Goal: Connect with others: Connect with others

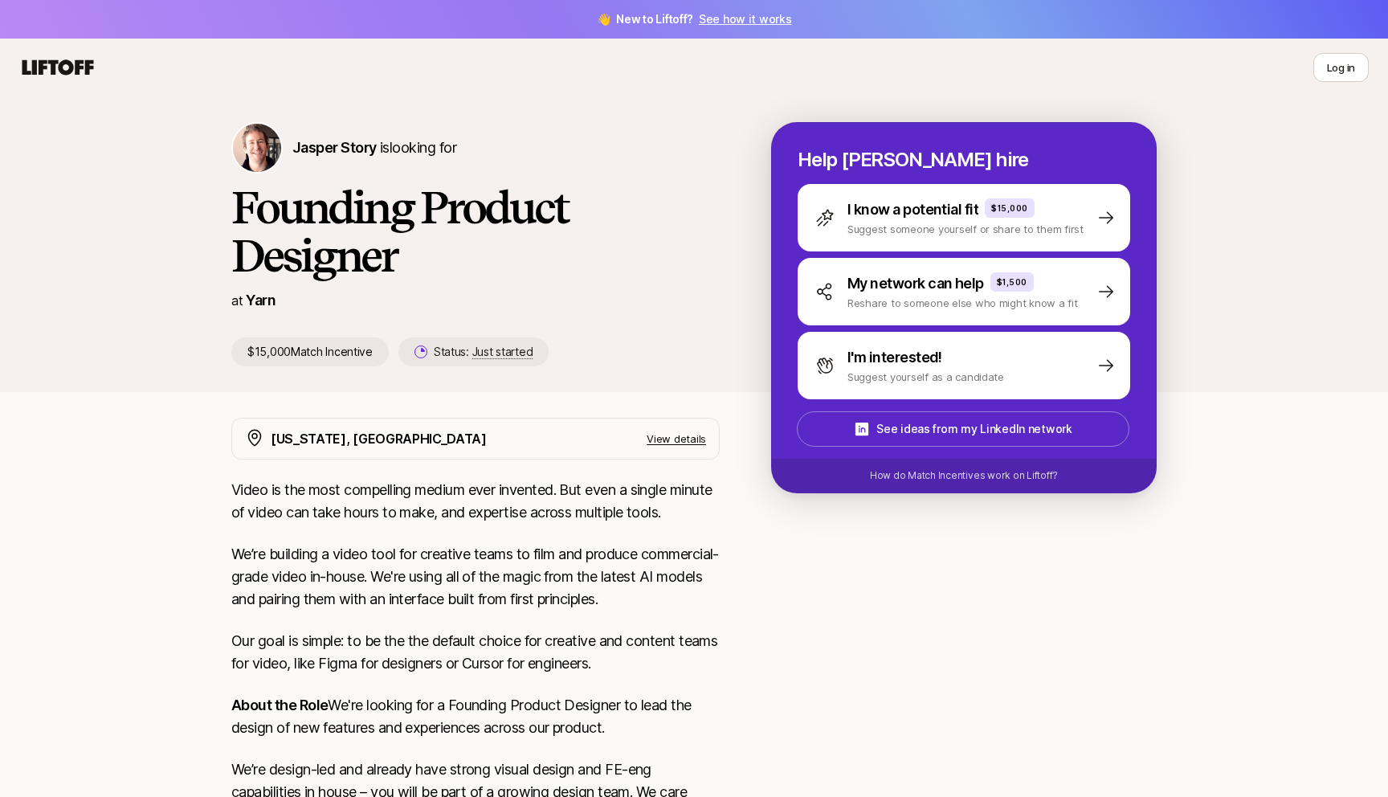
click at [39, 64] on icon at bounding box center [58, 66] width 72 height 15
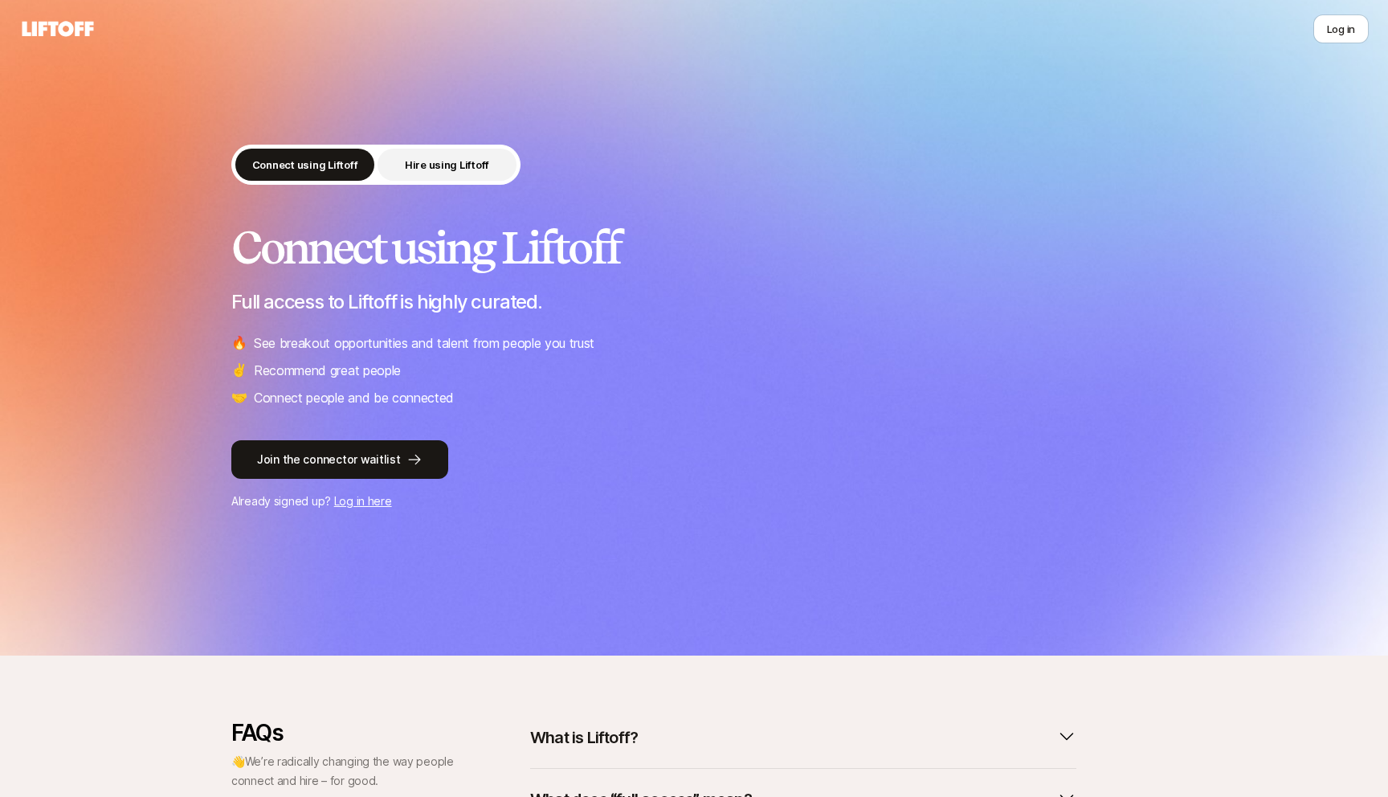
click at [396, 172] on button "Hire using Liftoff" at bounding box center [447, 165] width 139 height 32
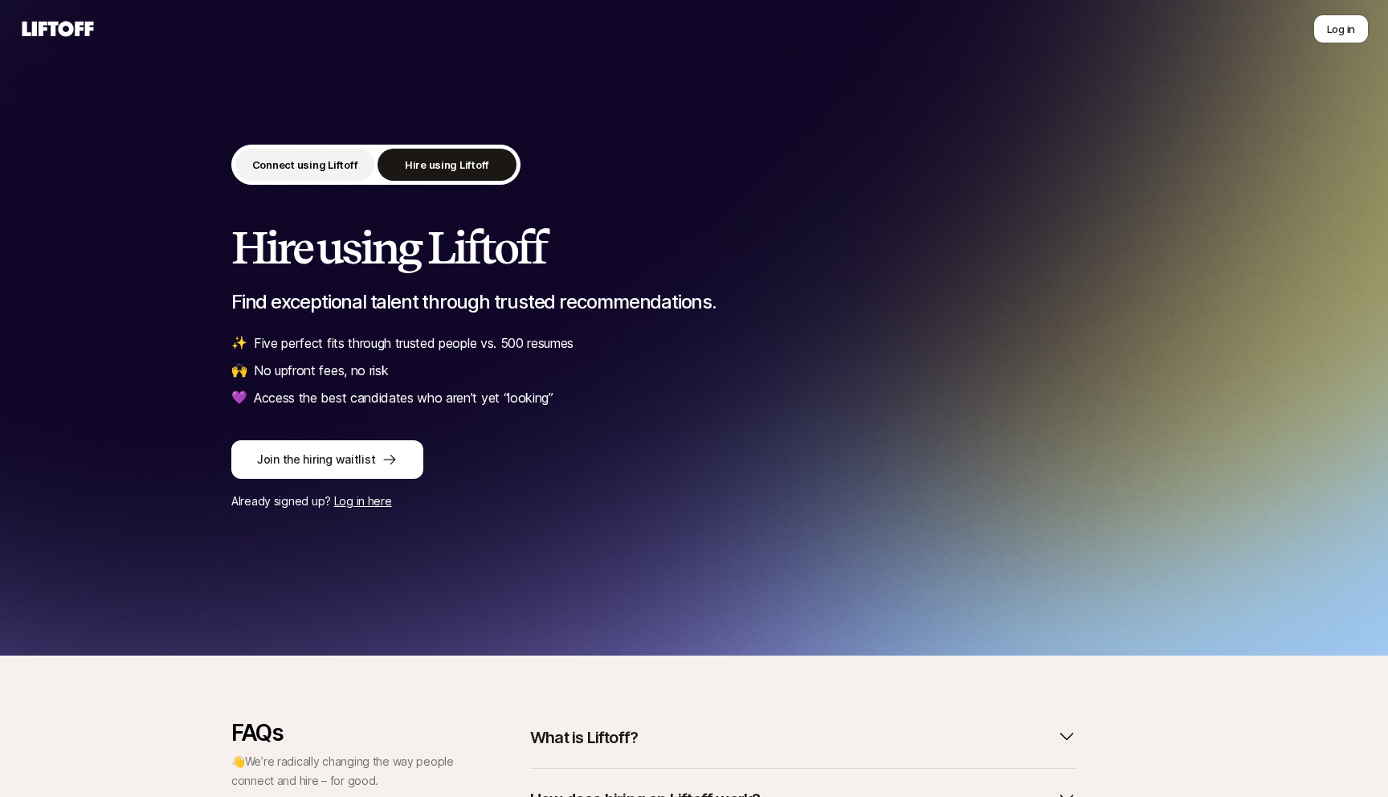
click at [333, 165] on p "Connect using Liftoff" at bounding box center [305, 165] width 106 height 16
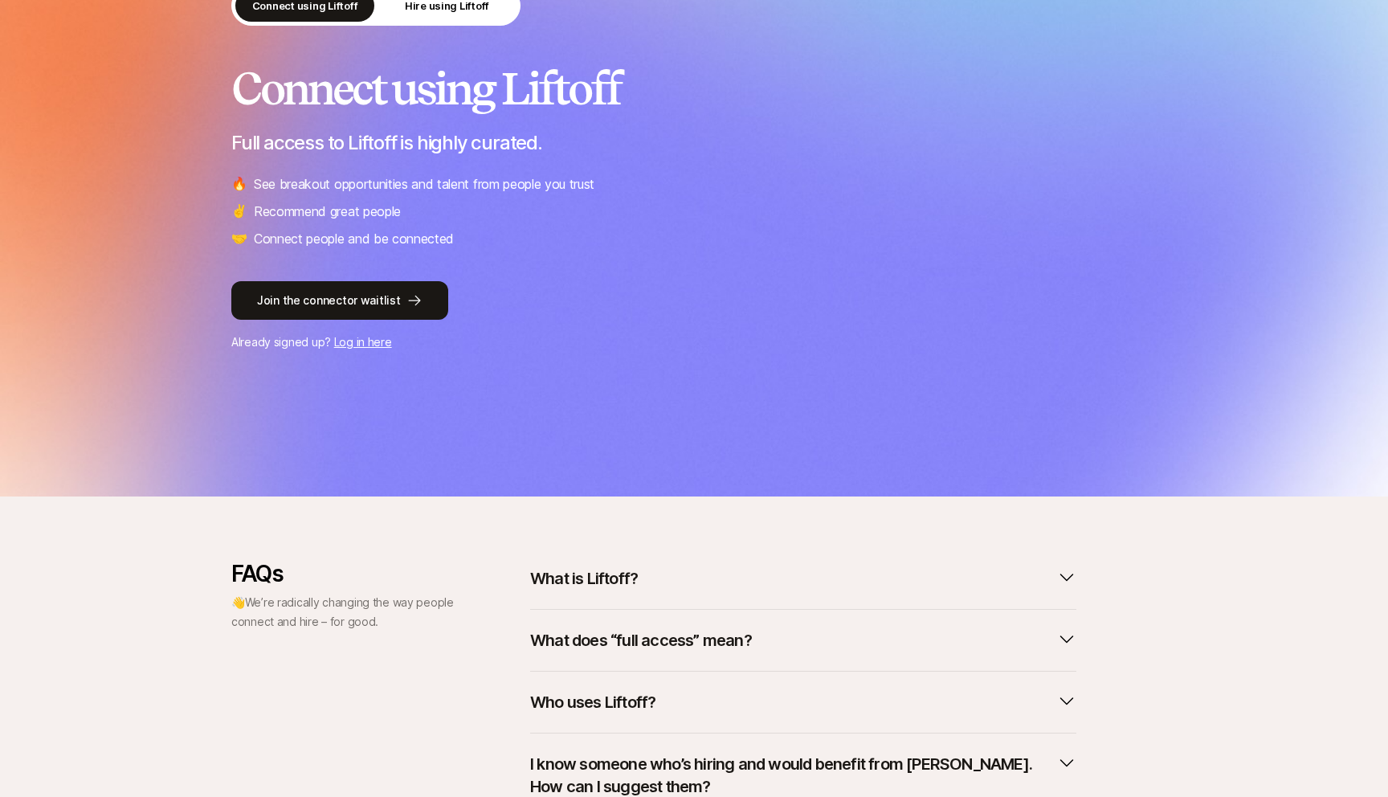
scroll to position [80, 0]
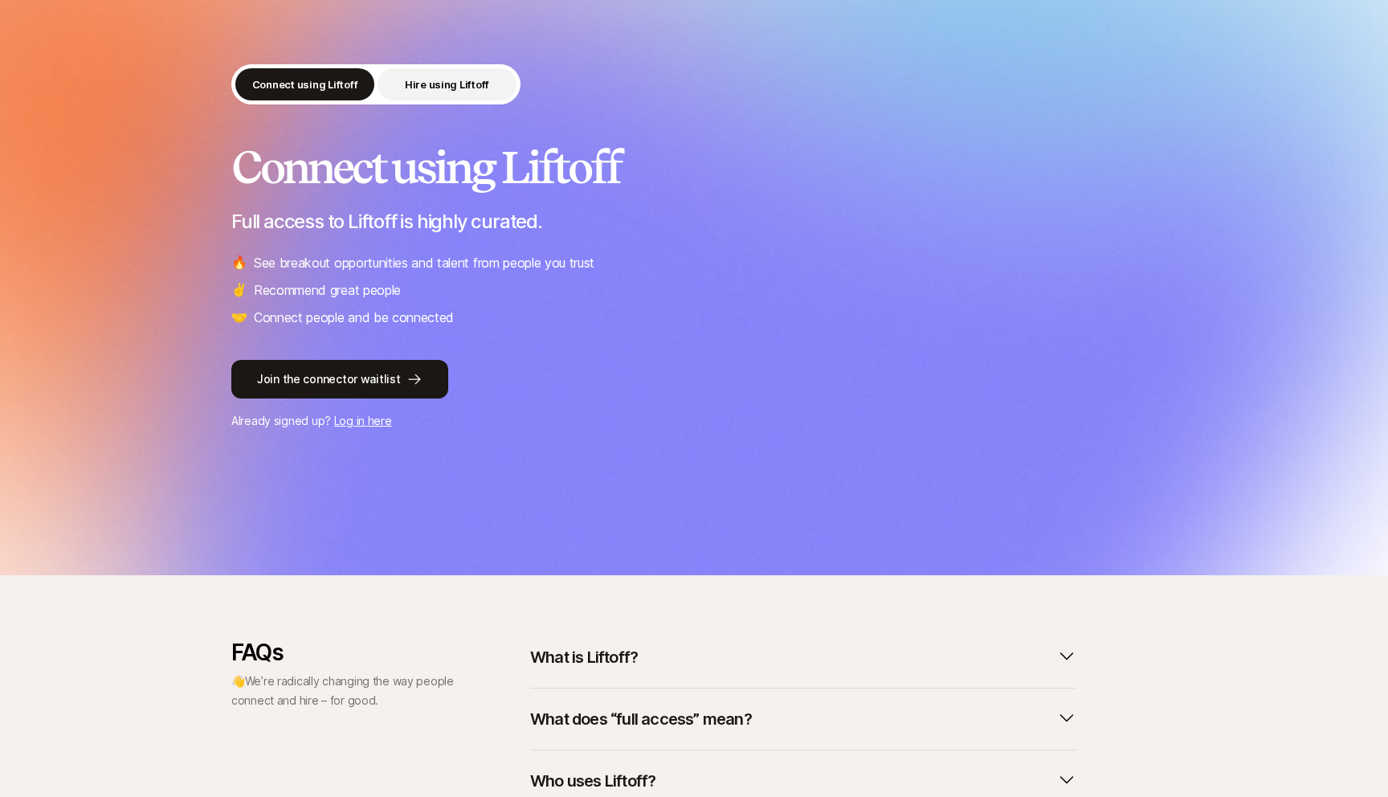
click at [448, 84] on p "Hire using Liftoff" at bounding box center [447, 84] width 84 height 16
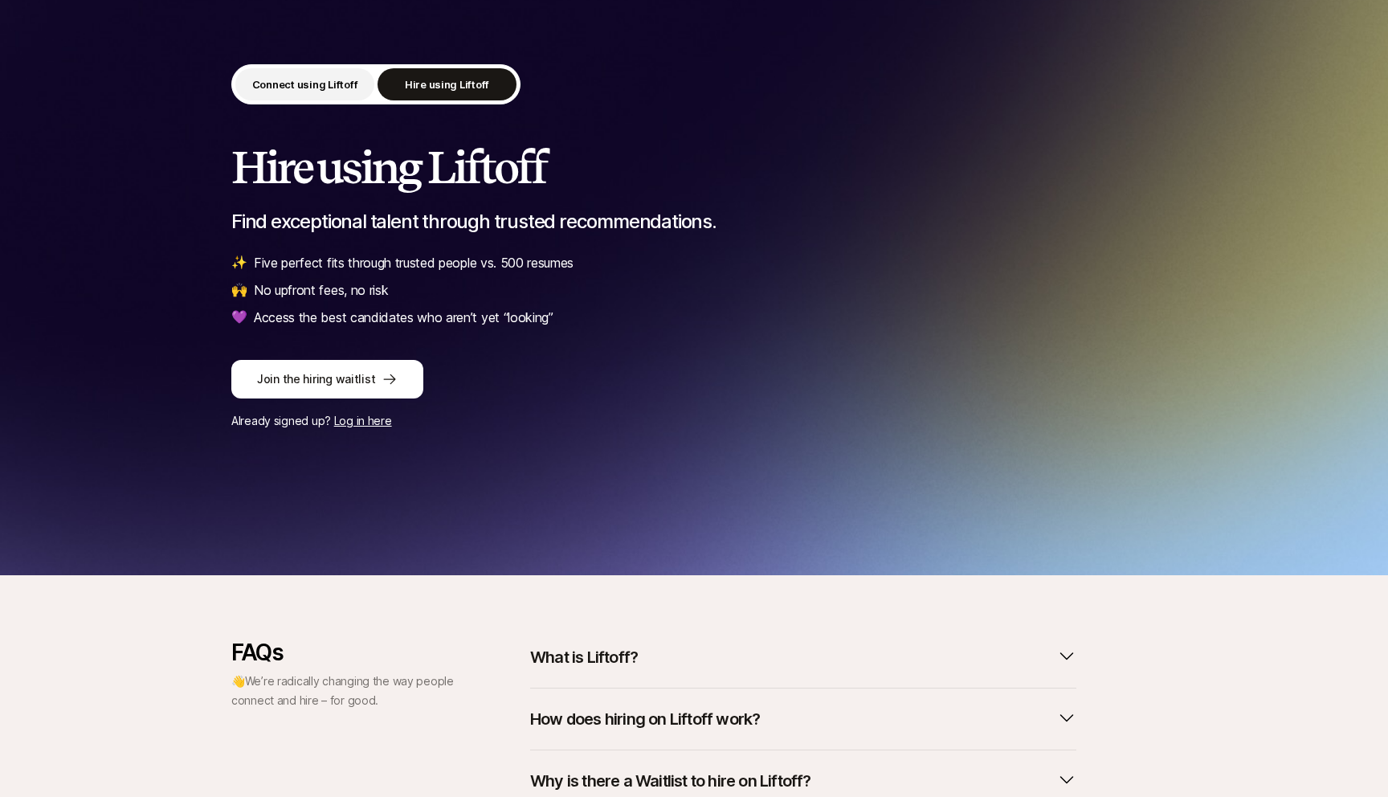
click at [345, 77] on p "Connect using Liftoff" at bounding box center [305, 84] width 106 height 16
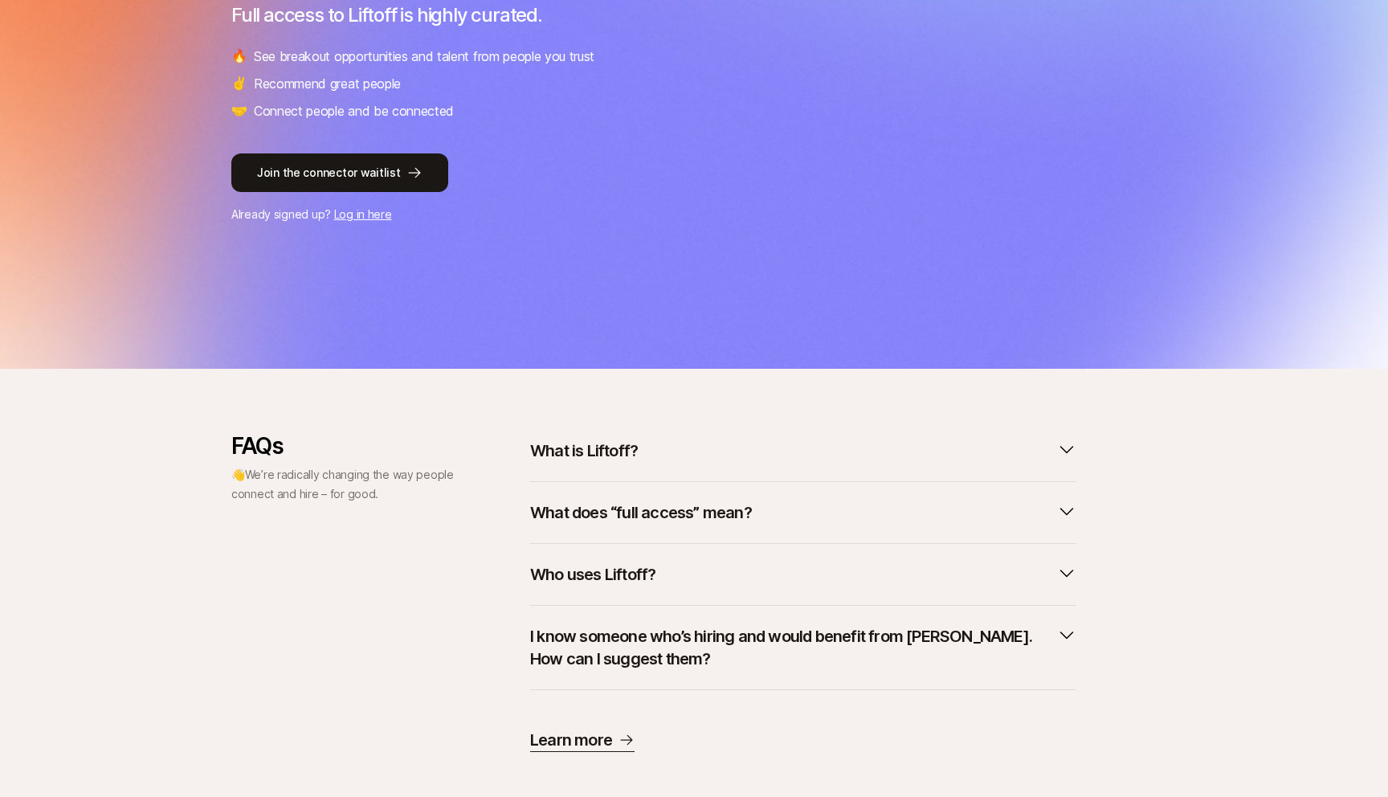
scroll to position [306, 0]
